Goal: Use online tool/utility: Utilize a website feature to perform a specific function

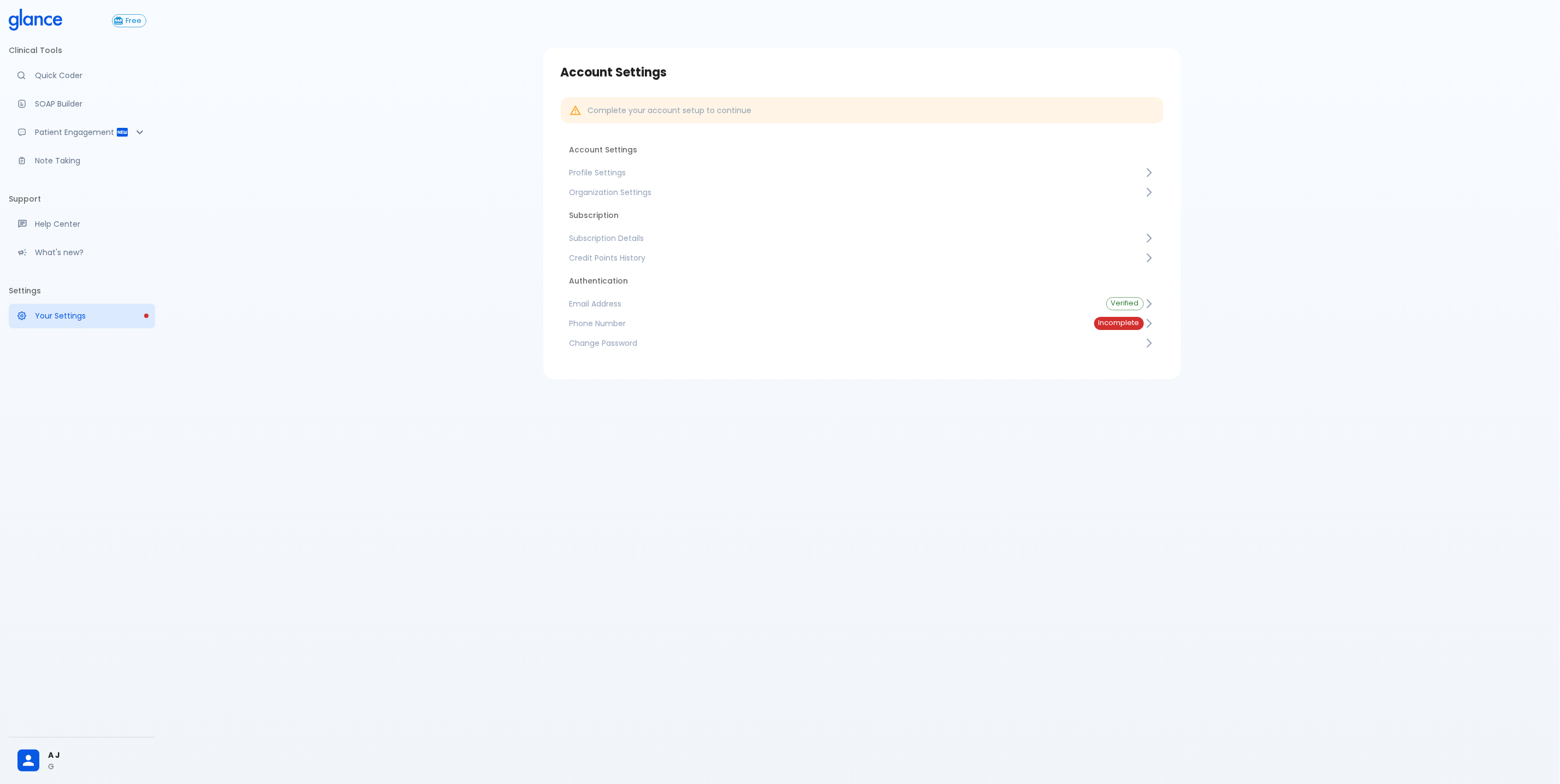
click at [619, 176] on span "Profile Settings" at bounding box center [857, 172] width 574 height 11
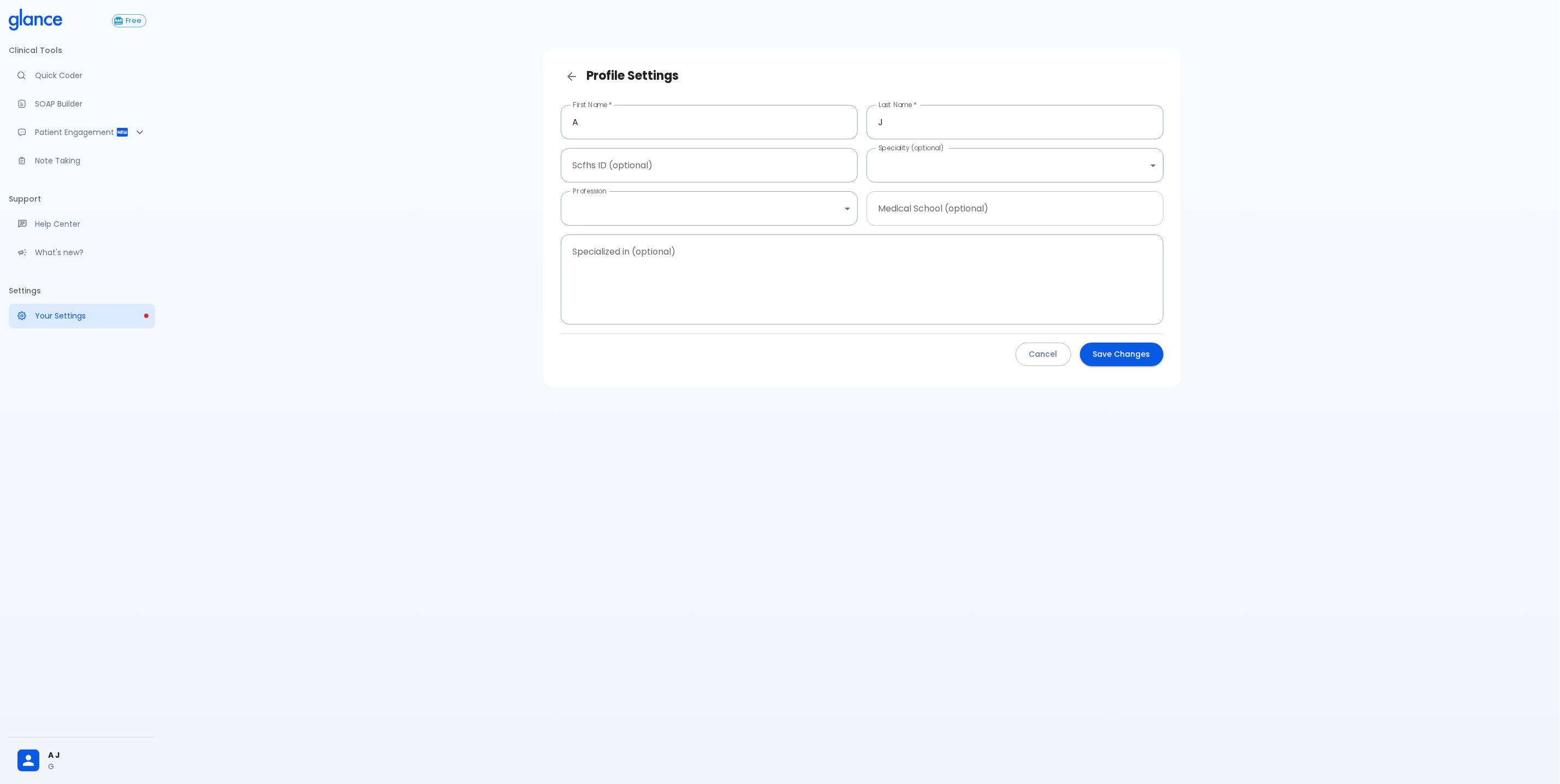
click at [990, 202] on input "text" at bounding box center [1015, 208] width 297 height 34
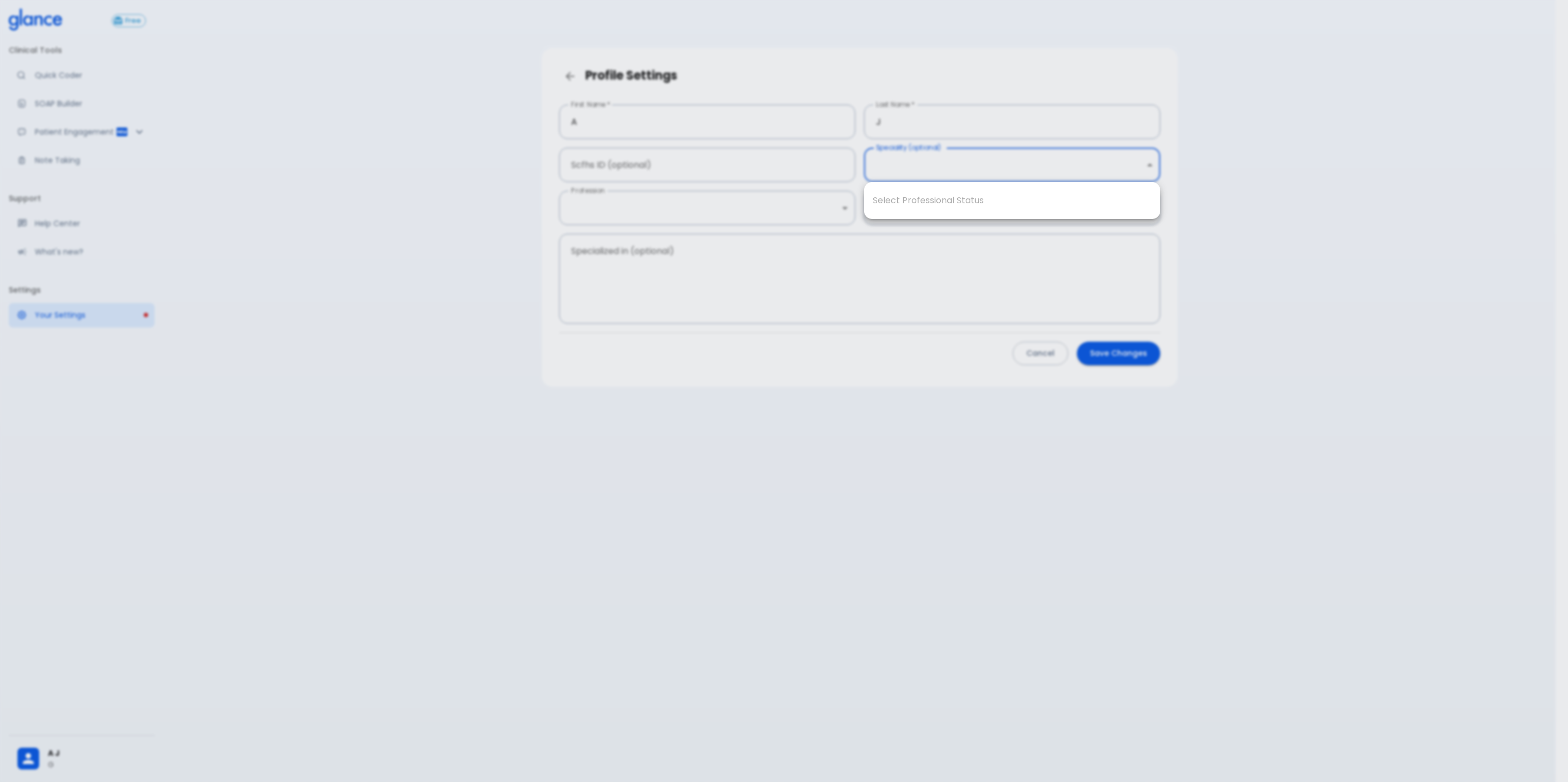
click at [1035, 172] on body "↧ pull to refresh ↧ Free Clinical Tools Quick Coder SOAP Builder Patient Engage…" at bounding box center [784, 404] width 1568 height 808
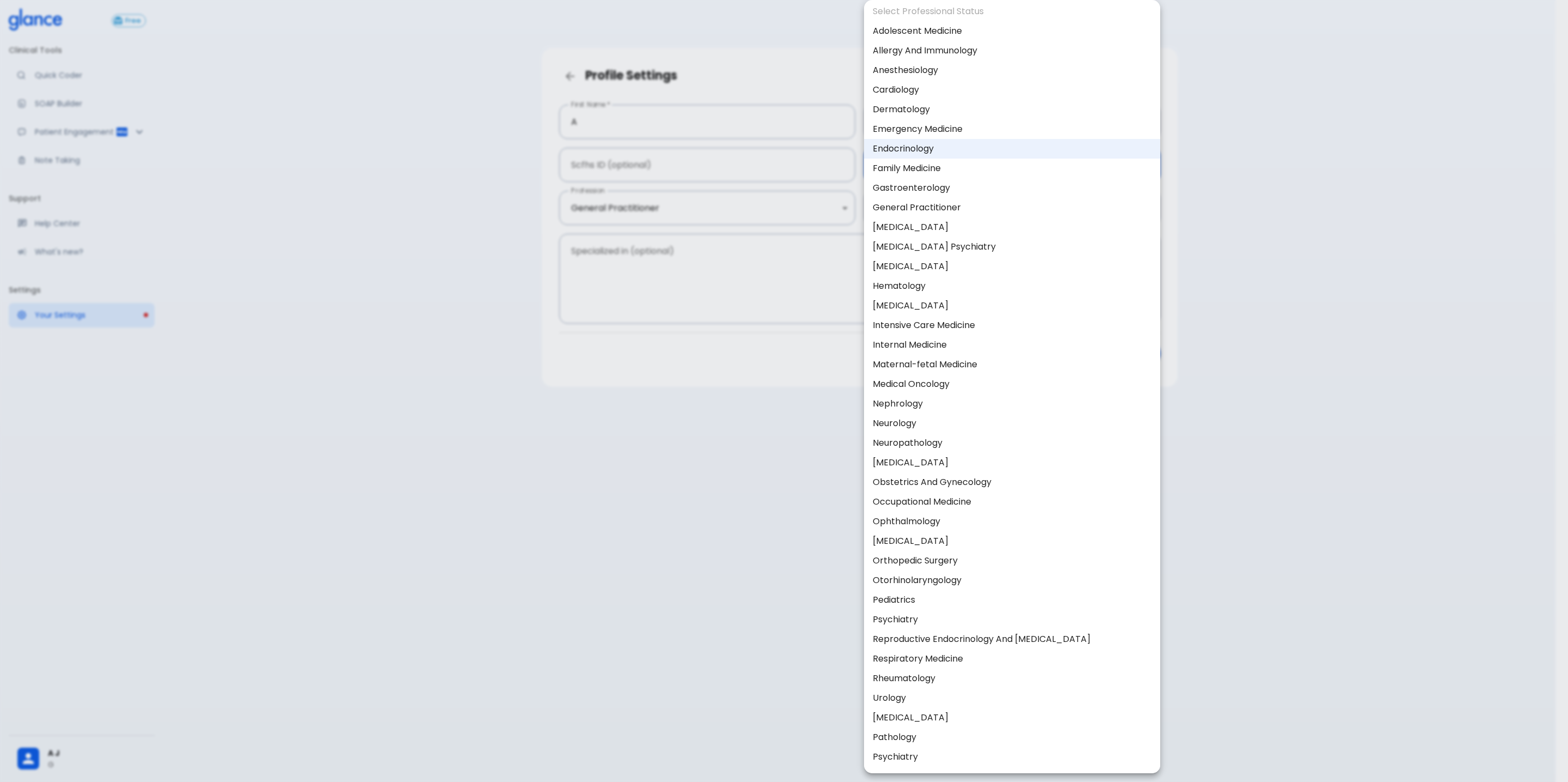
scroll to position [9, 0]
click at [1309, 303] on div at bounding box center [784, 391] width 1568 height 782
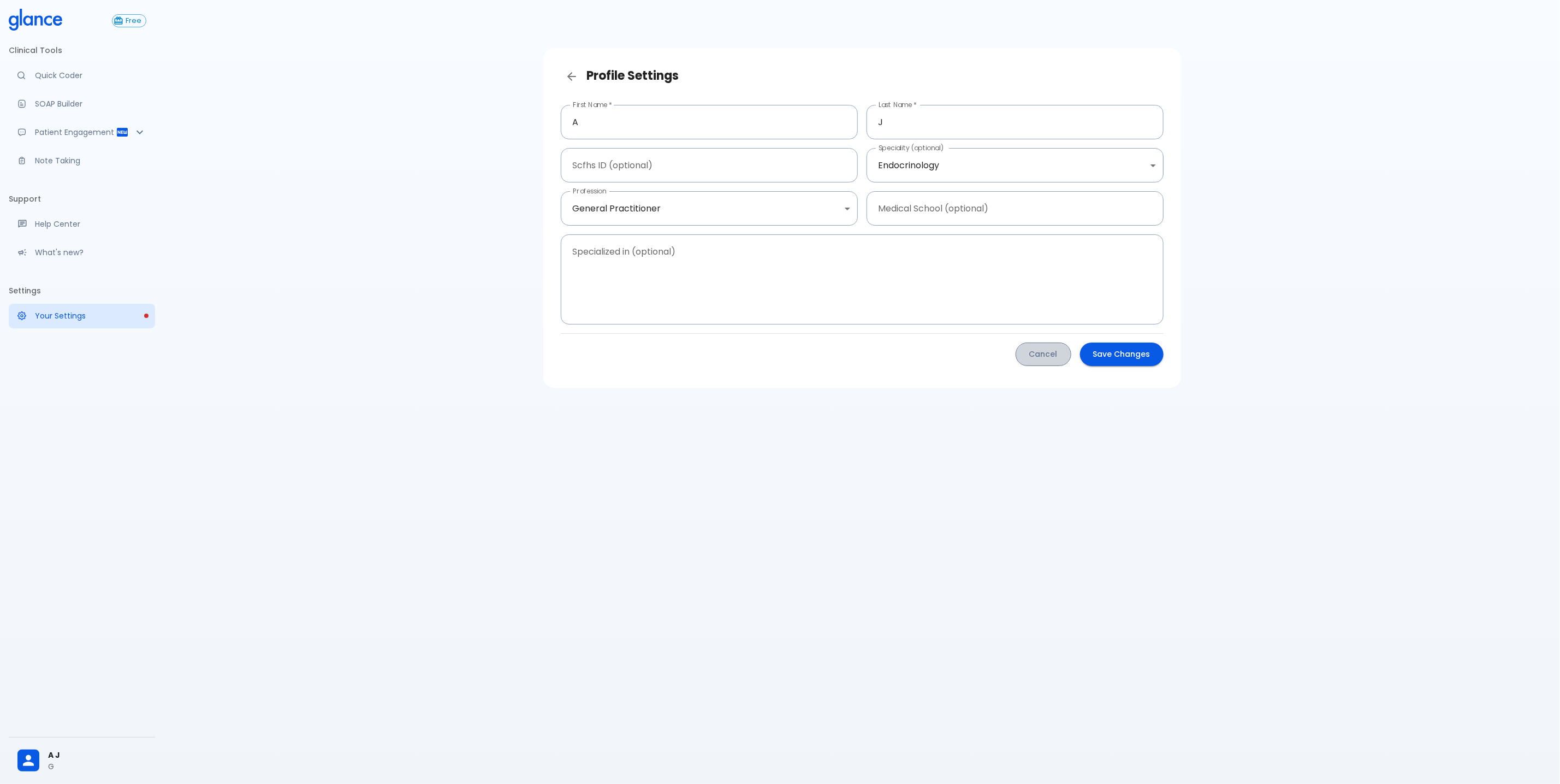
click at [1048, 361] on button "Cancel" at bounding box center [1044, 353] width 56 height 23
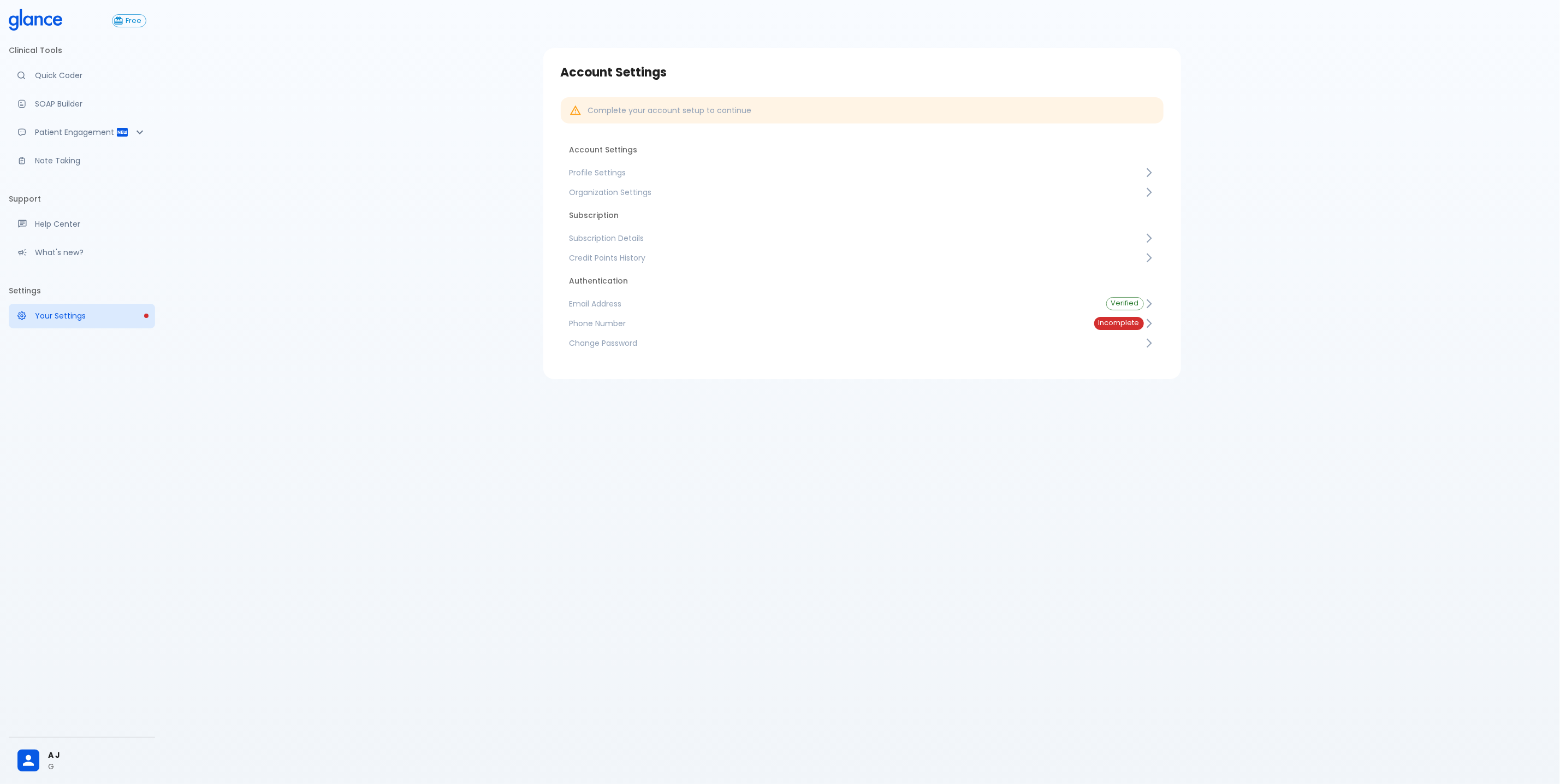
click at [34, 19] on icon at bounding box center [36, 20] width 54 height 22
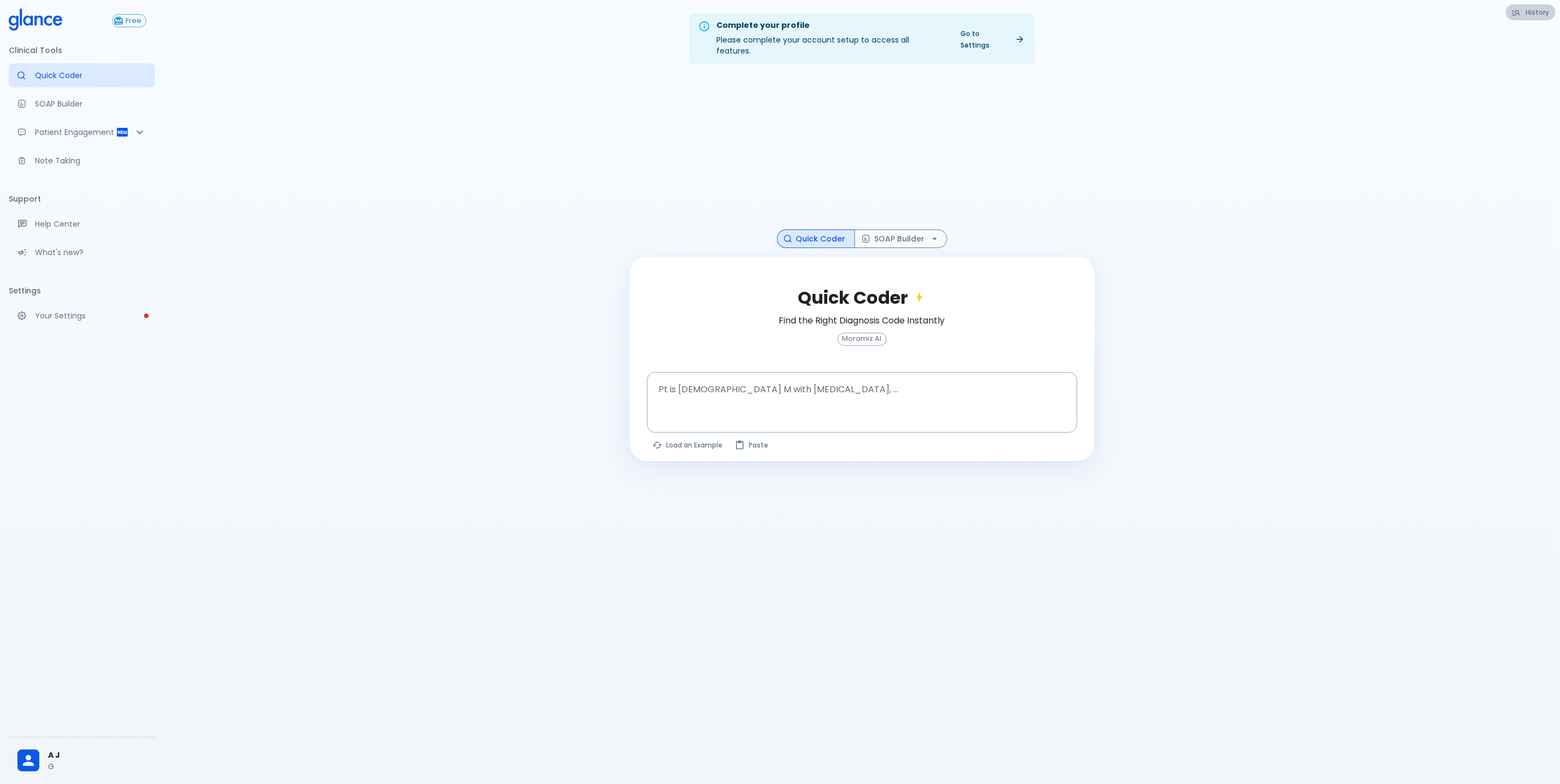
click at [1532, 15] on button "History" at bounding box center [1531, 12] width 50 height 16
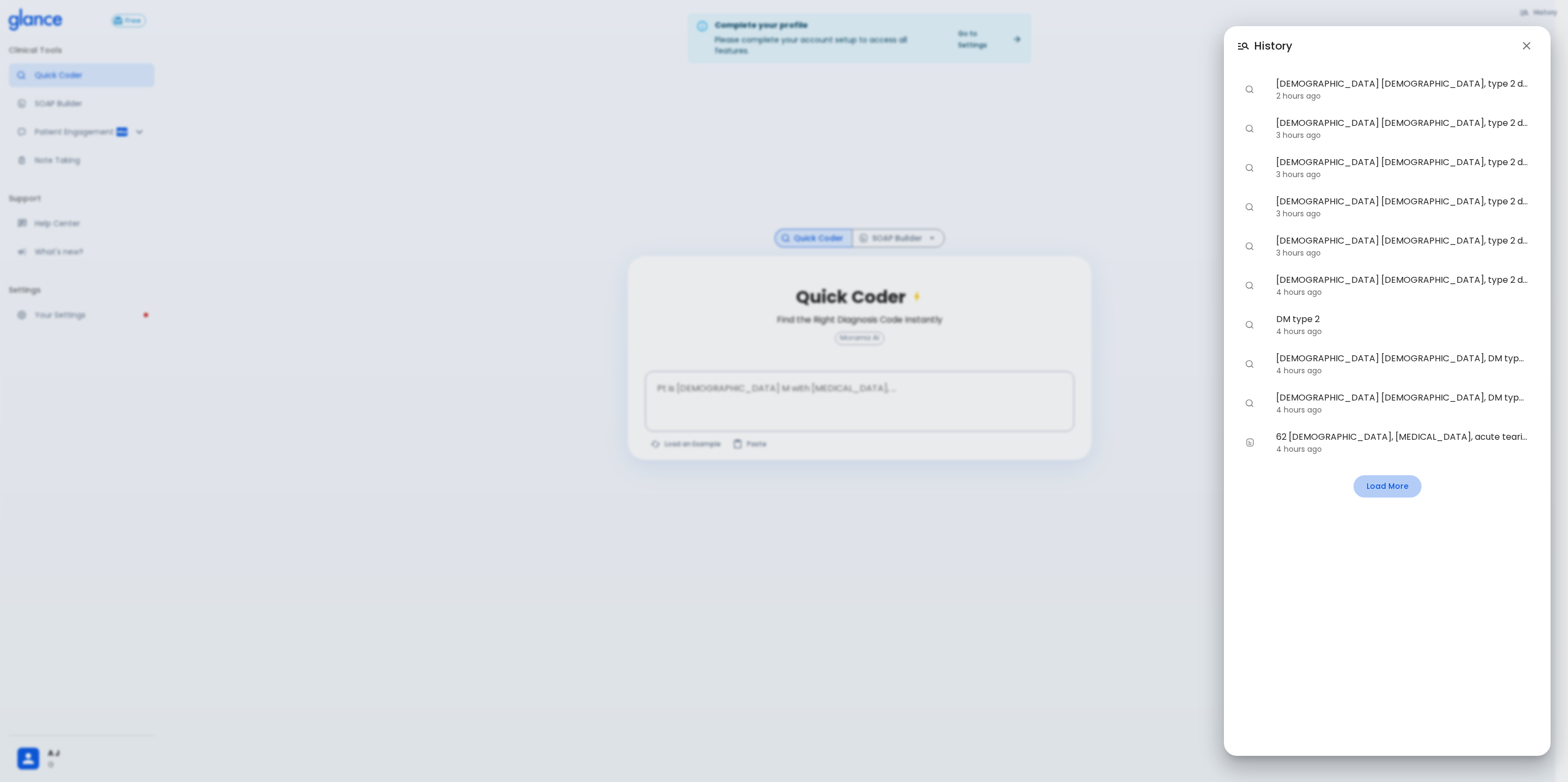
click at [1390, 489] on button "Load More" at bounding box center [1388, 486] width 68 height 22
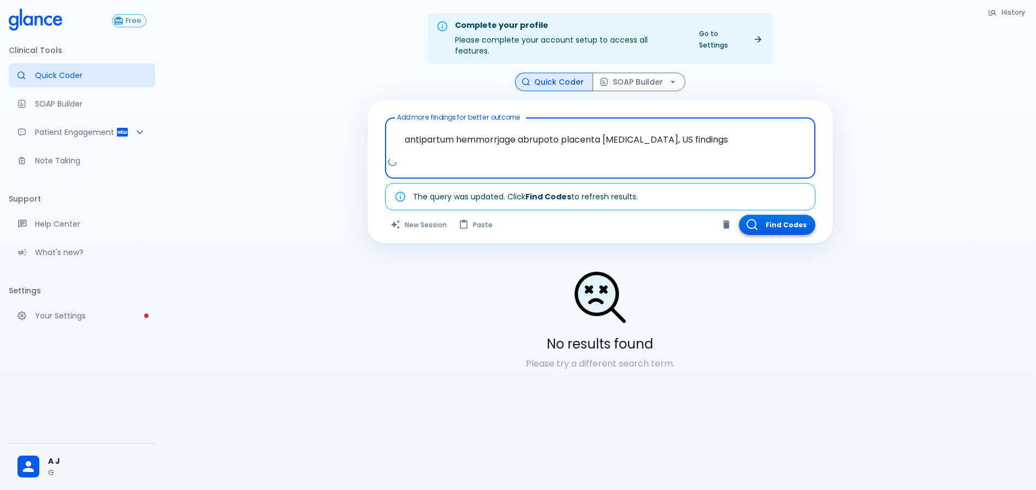
type textarea "antipartum hemmorrjage abrupoto placenta [MEDICAL_DATA], US findings"
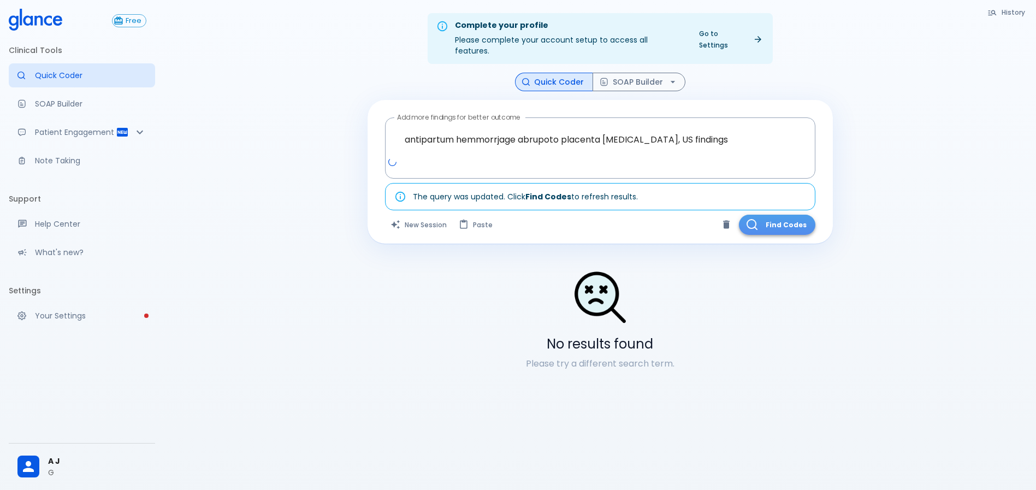
click at [793, 215] on button "Find Codes" at bounding box center [777, 225] width 76 height 20
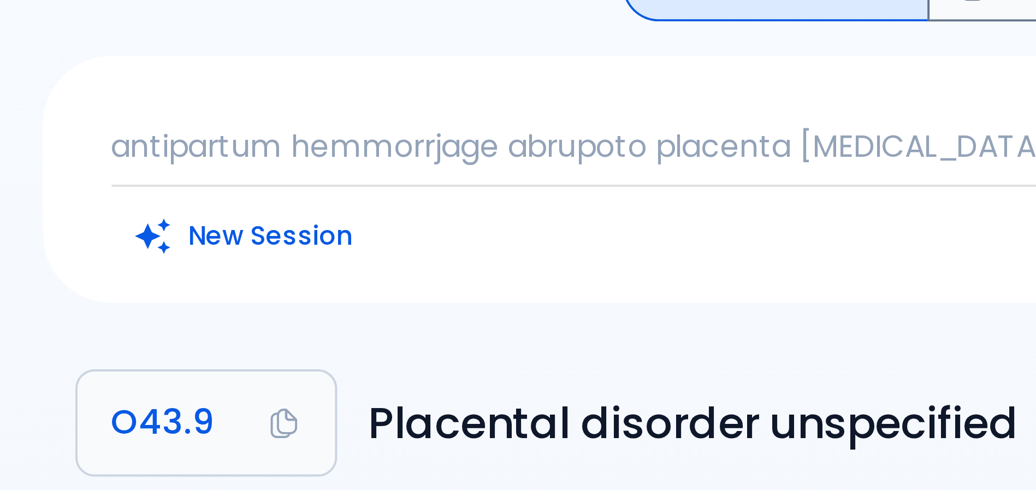
click at [410, 117] on p "antipartum hemmorrjage abrupoto placenta [MEDICAL_DATA], US findings" at bounding box center [600, 122] width 430 height 11
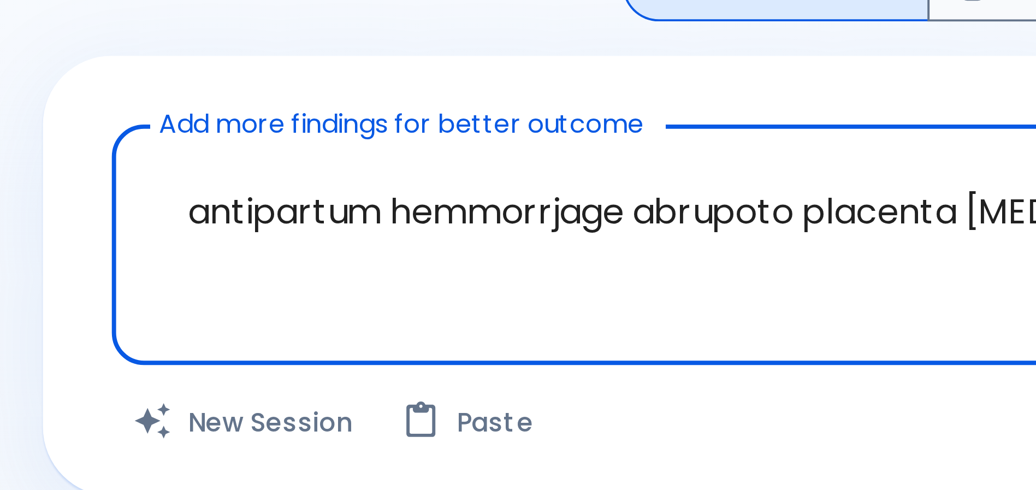
click at [474, 131] on textarea "antipartum hemmorrjage abrupoto placenta [MEDICAL_DATA], US findings" at bounding box center [600, 139] width 415 height 34
drag, startPoint x: 474, startPoint y: 131, endPoint x: 460, endPoint y: 129, distance: 14.3
click at [460, 129] on textarea "antipartum hemmorrjage abrupoto placenta [MEDICAL_DATA], US findings" at bounding box center [600, 139] width 415 height 34
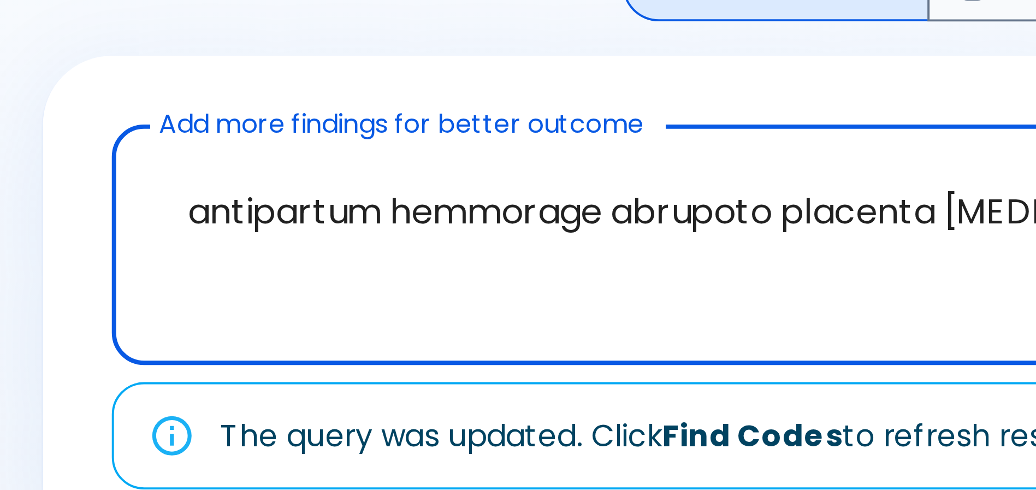
click at [541, 128] on textarea "antipartum hemmorage abrupoto placenta [MEDICAL_DATA], US findings" at bounding box center [600, 139] width 415 height 34
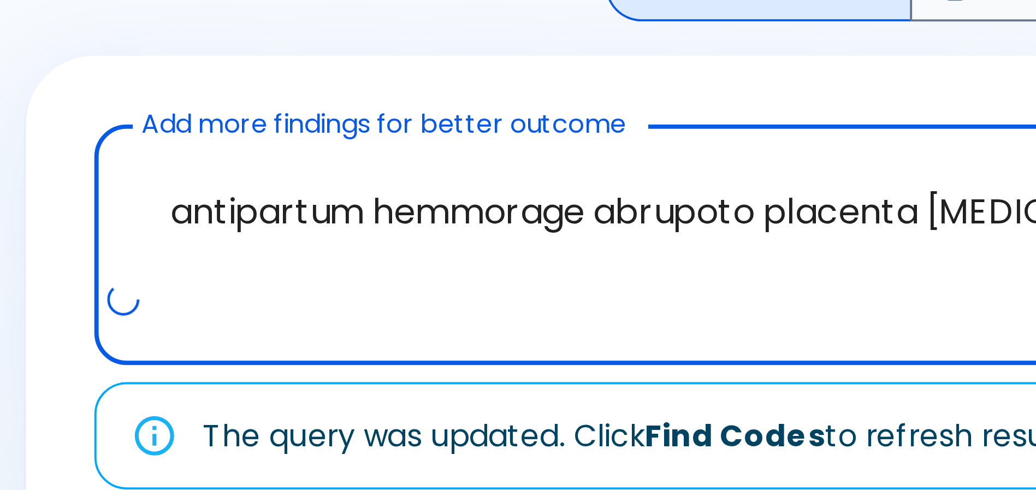
click at [549, 128] on textarea "antipartum hemmorage abrupoto placenta [MEDICAL_DATA], US findings" at bounding box center [600, 139] width 415 height 34
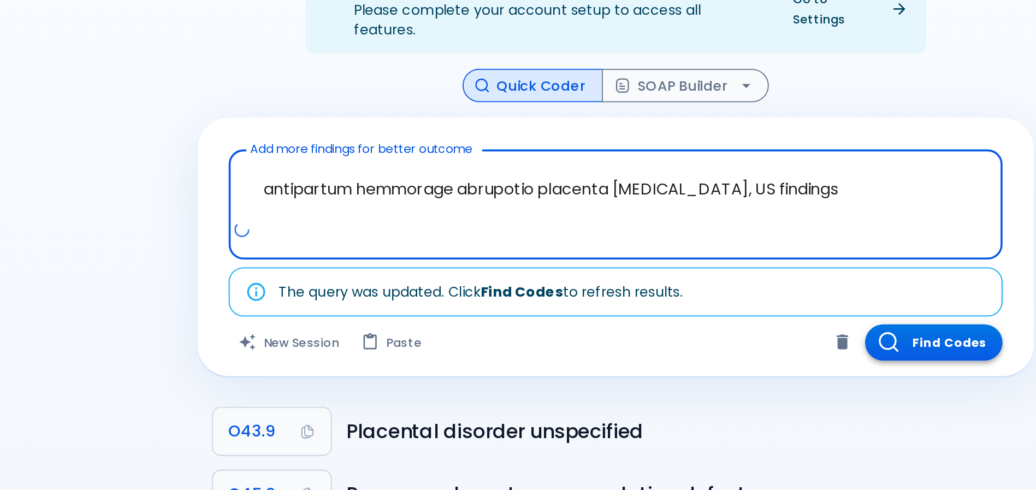
type textarea "antipartum hemmorage abrupotio placenta [MEDICAL_DATA], US findings"
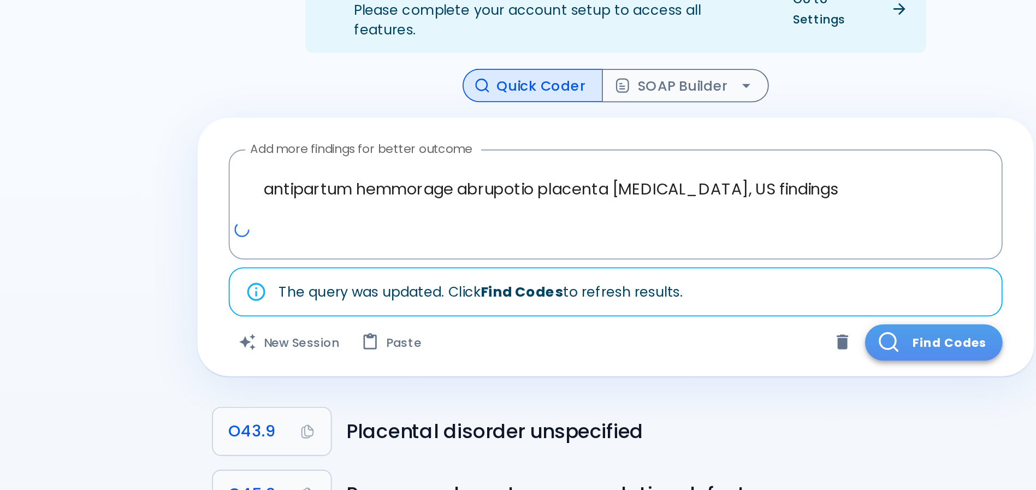
click at [760, 215] on button "Find Codes" at bounding box center [777, 225] width 76 height 20
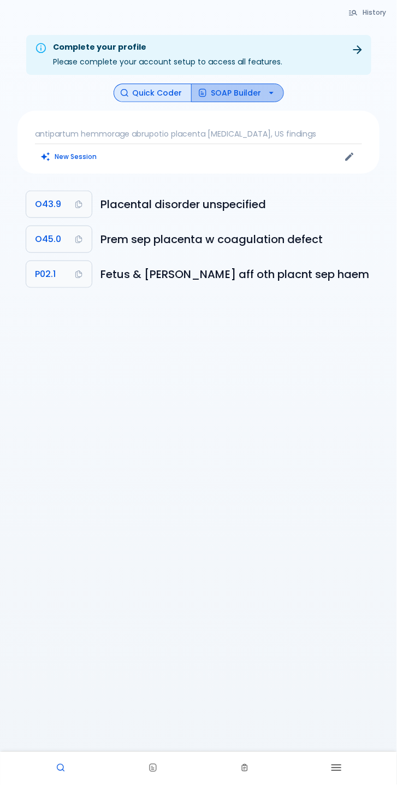
click at [227, 90] on button "SOAP Builder" at bounding box center [237, 93] width 93 height 19
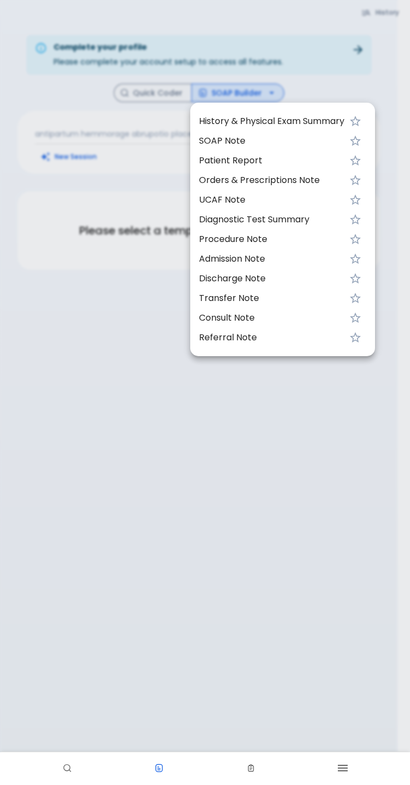
click at [152, 90] on div at bounding box center [205, 392] width 410 height 785
click at [121, 300] on div at bounding box center [205, 392] width 410 height 785
